Goal: Check status: Check status

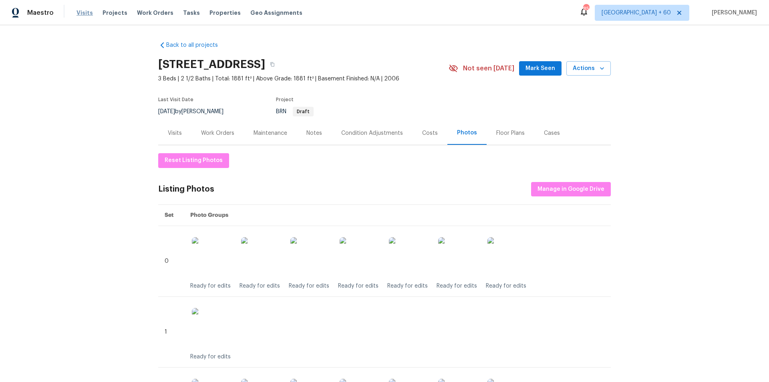
click at [79, 12] on span "Visits" at bounding box center [84, 13] width 16 height 8
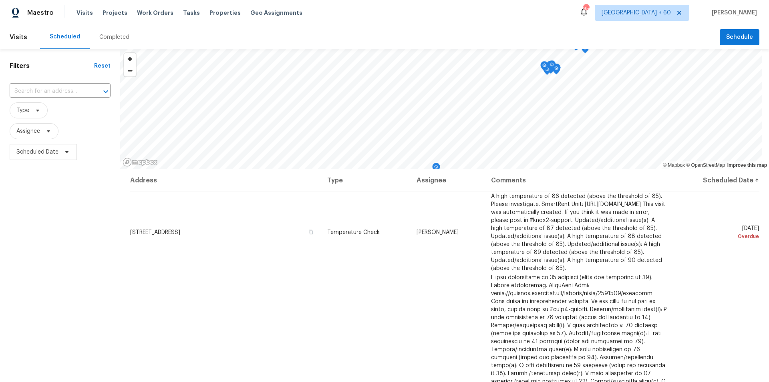
click at [110, 37] on div "Completed" at bounding box center [114, 37] width 30 height 8
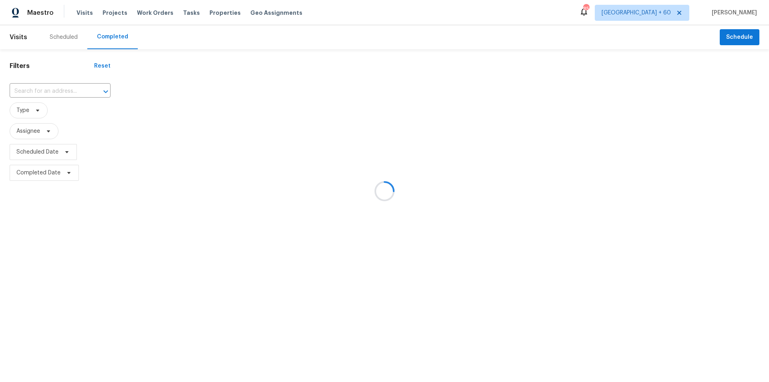
click at [30, 89] on div at bounding box center [384, 191] width 769 height 382
click at [36, 91] on div at bounding box center [384, 191] width 769 height 382
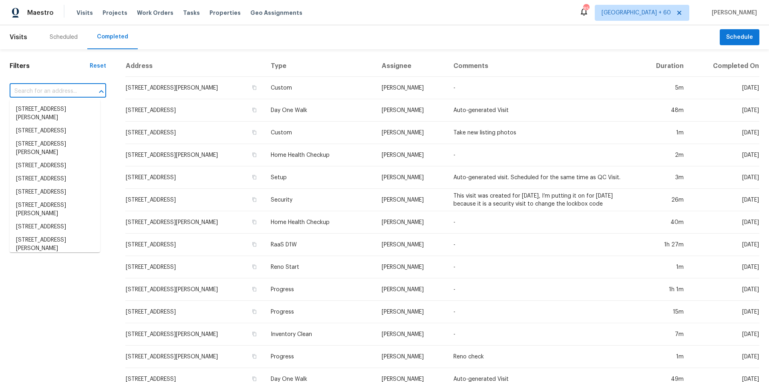
click at [32, 95] on input "text" at bounding box center [47, 91] width 74 height 12
paste input "[STREET_ADDRESS][PERSON_NAME]"
type input "[STREET_ADDRESS][PERSON_NAME]"
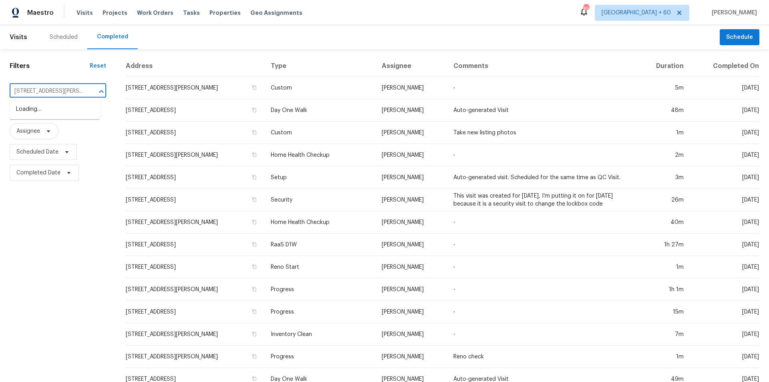
scroll to position [0, 48]
click at [43, 108] on li "[STREET_ADDRESS][PERSON_NAME]" at bounding box center [55, 114] width 91 height 22
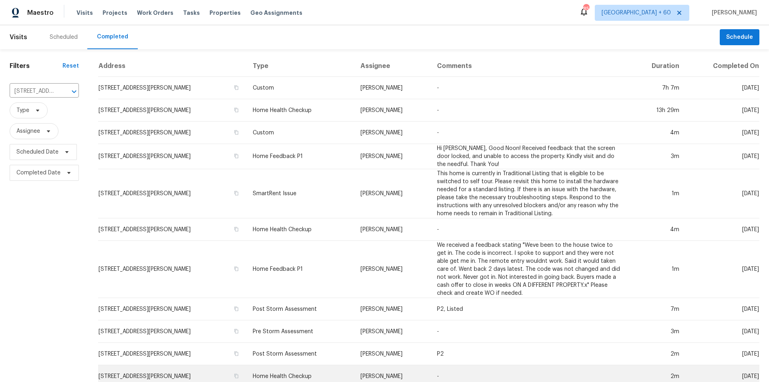
scroll to position [153, 0]
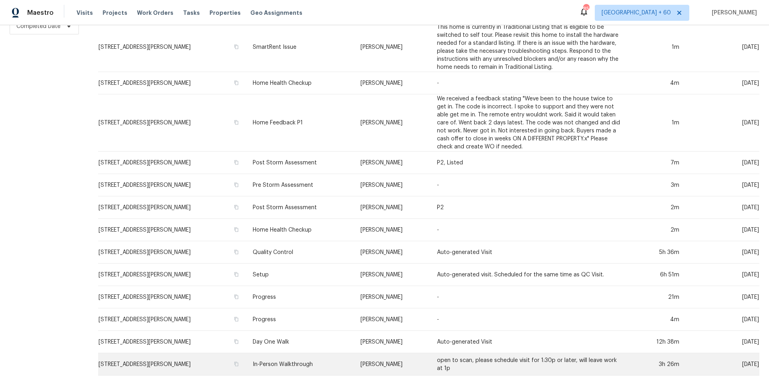
click at [303, 358] on td "In-Person Walkthrough" at bounding box center [299, 365] width 107 height 22
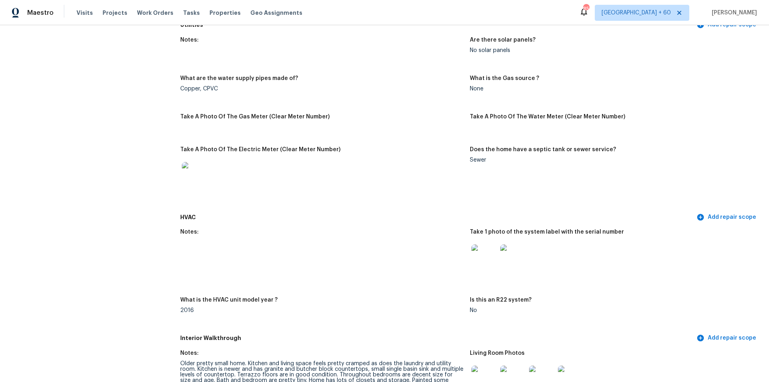
scroll to position [572, 0]
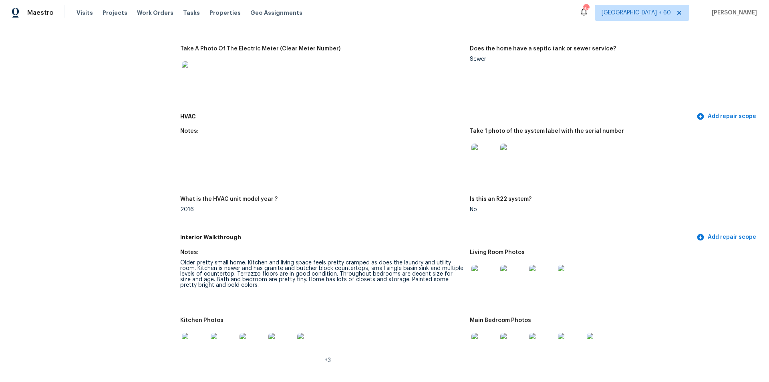
click at [480, 280] on img at bounding box center [484, 278] width 26 height 26
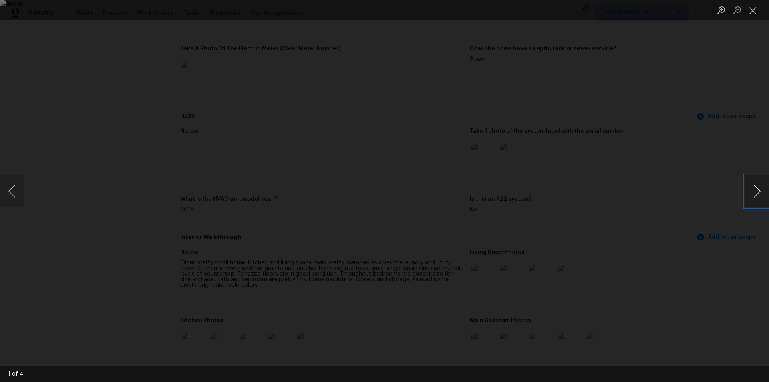
click at [752, 199] on button "Next image" at bounding box center [757, 191] width 24 height 32
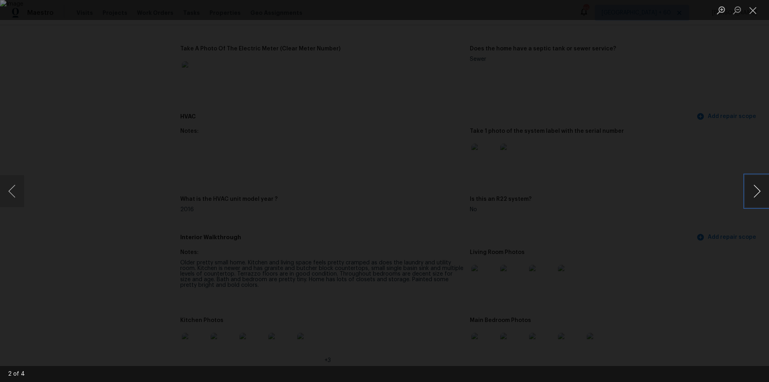
click at [752, 199] on button "Next image" at bounding box center [757, 191] width 24 height 32
click at [751, 12] on button "Close lightbox" at bounding box center [753, 10] width 16 height 14
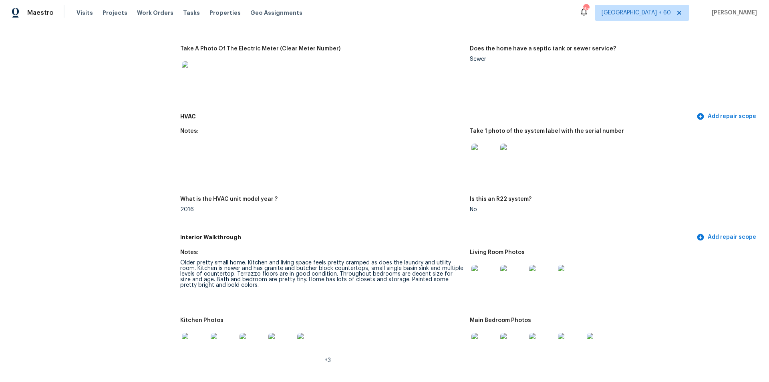
scroll to position [707, 0]
